Goal: Check status

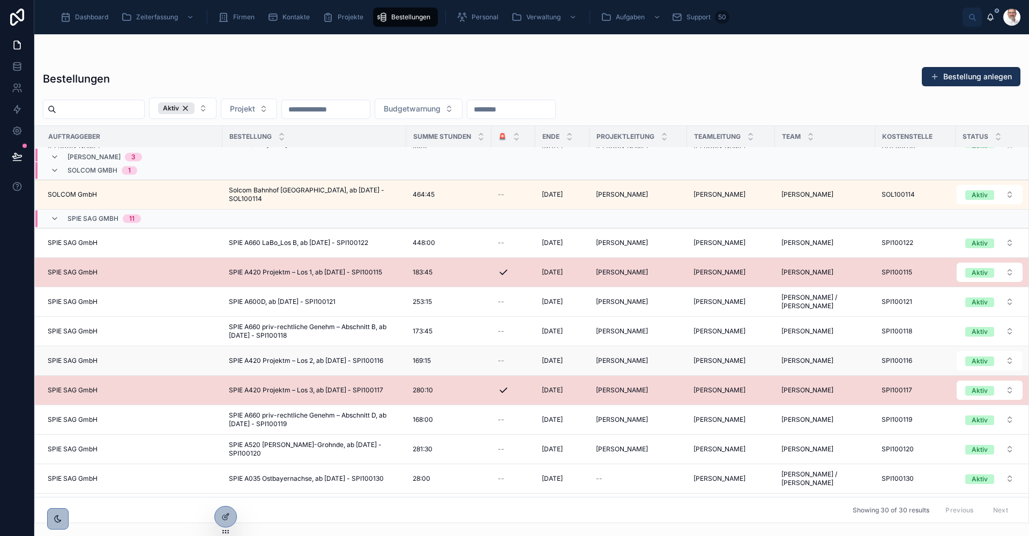
scroll to position [652, 0]
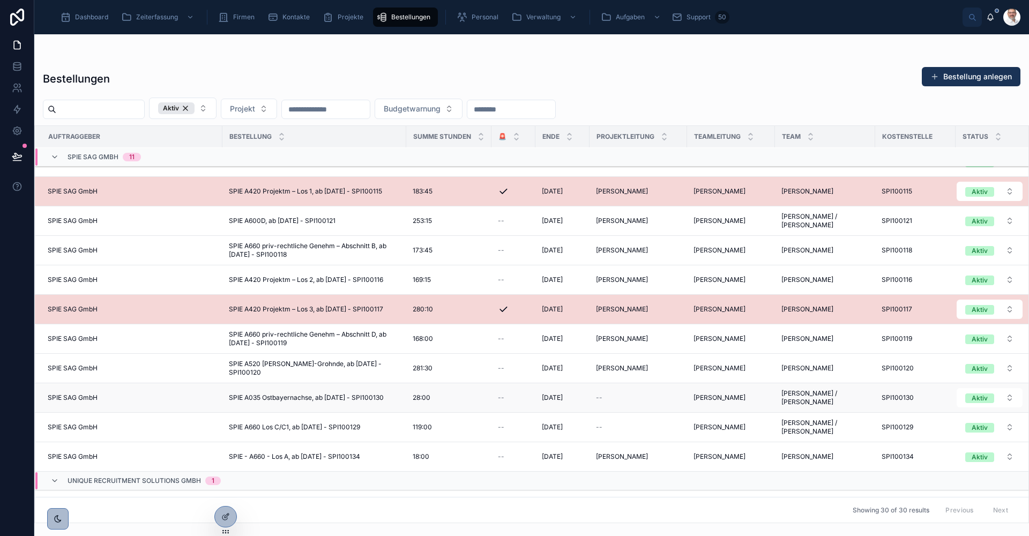
click at [335, 397] on span "SPIE A035 Ostbayernachse, ab [DATE] - SPI100130" at bounding box center [306, 397] width 155 height 9
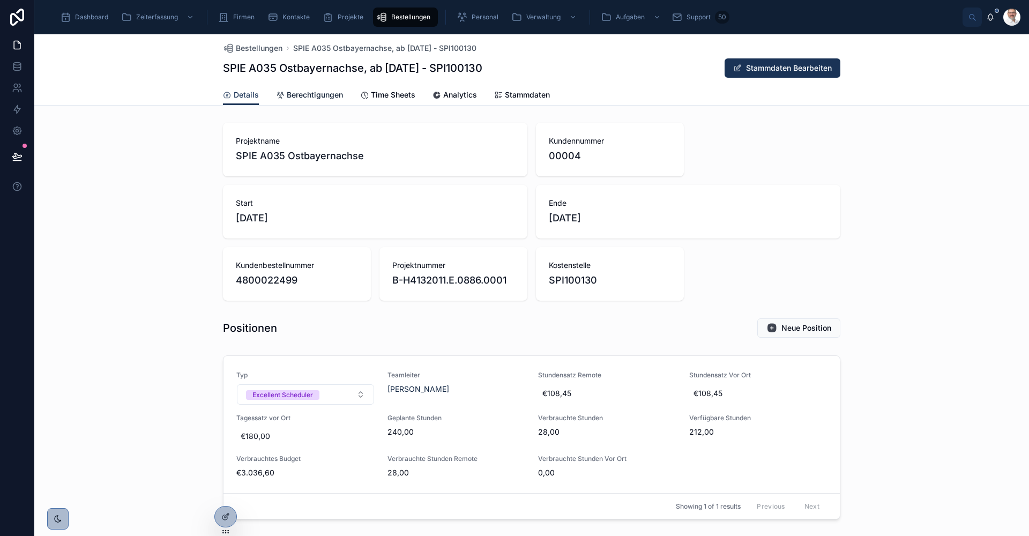
click at [322, 94] on span "Berechtigungen" at bounding box center [315, 95] width 56 height 11
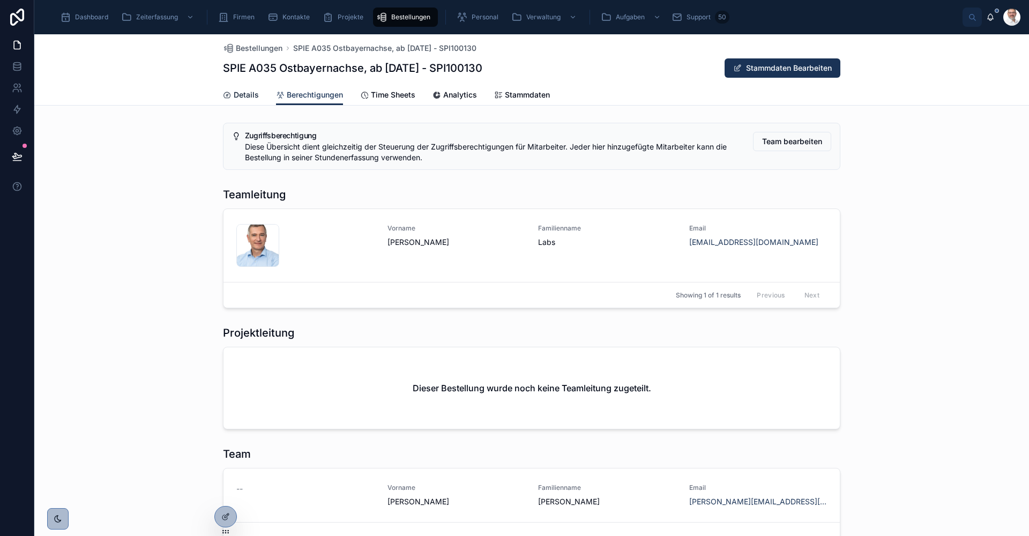
click at [235, 96] on span "Details" at bounding box center [246, 95] width 25 height 11
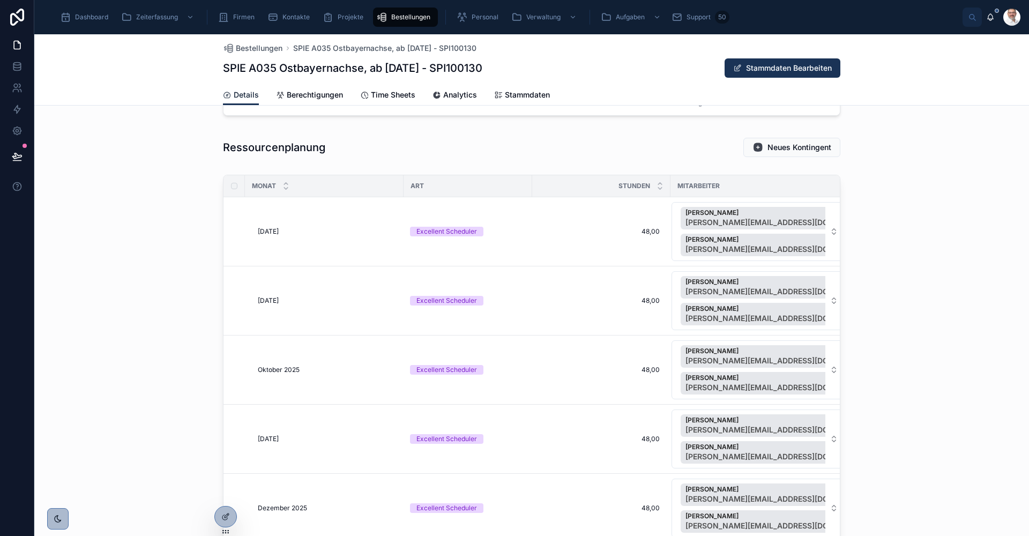
scroll to position [375, 0]
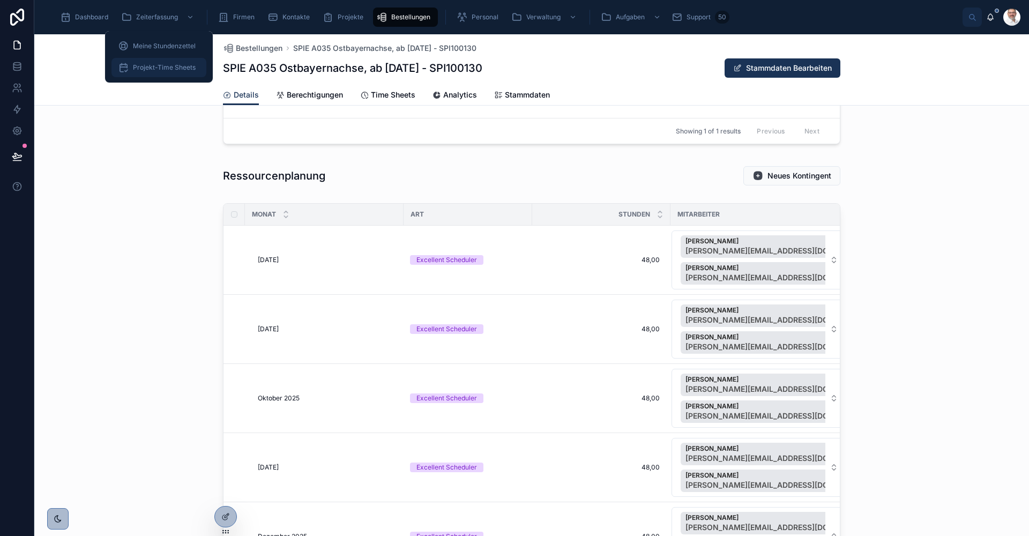
click at [177, 70] on span "Projekt-Time Sheets" at bounding box center [164, 67] width 63 height 9
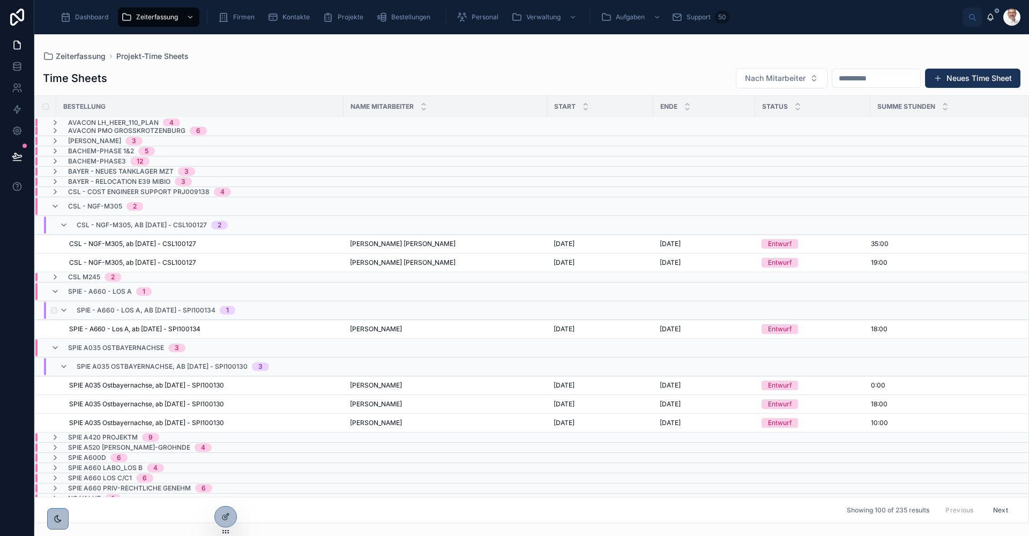
scroll to position [47, 0]
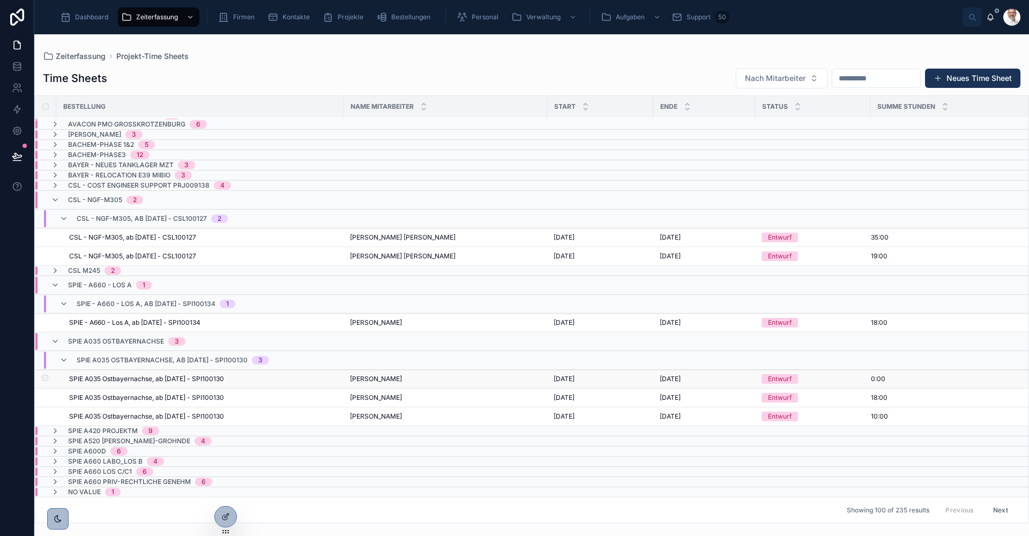
click at [449, 375] on div "[PERSON_NAME] [PERSON_NAME]" at bounding box center [445, 379] width 191 height 9
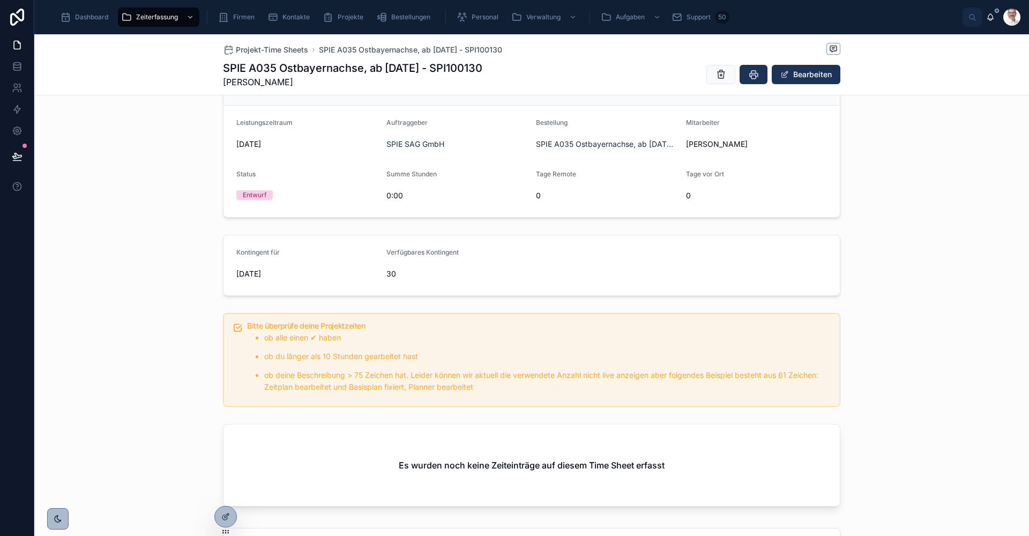
scroll to position [70, 0]
